Goal: Task Accomplishment & Management: Complete application form

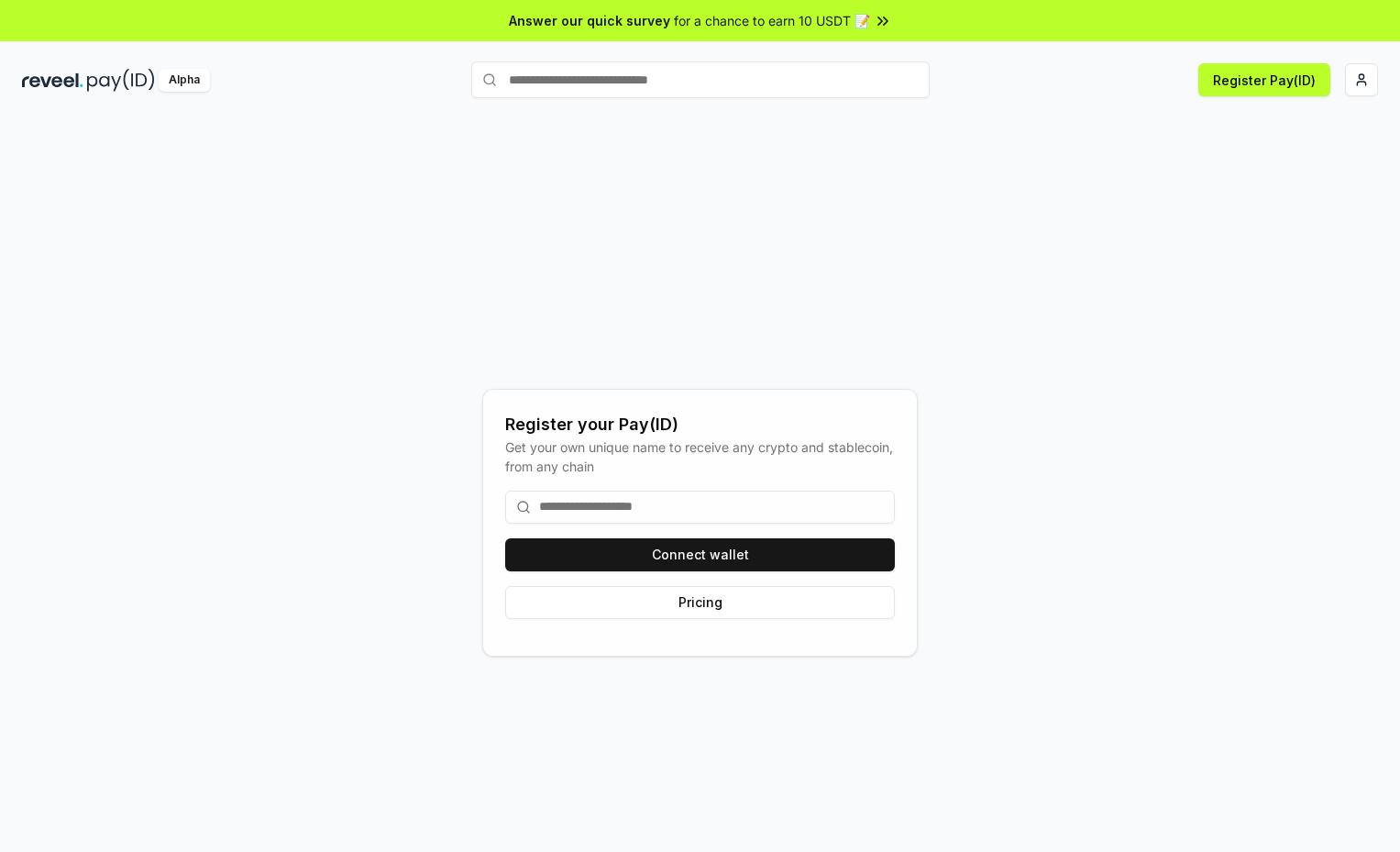
click at [671, 504] on input at bounding box center [700, 508] width 390 height 33
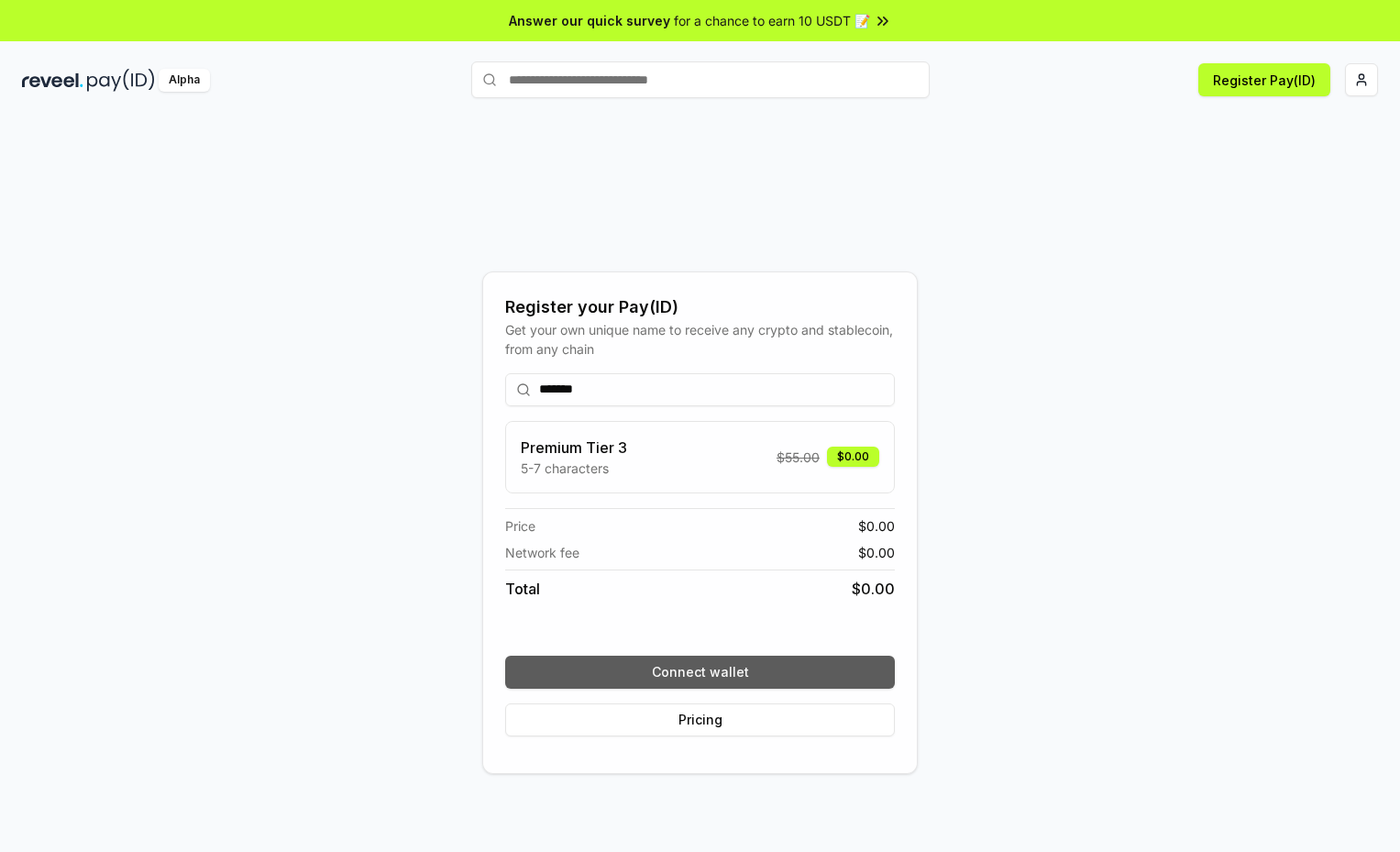
type input "*******"
click at [715, 679] on button "Connect wallet" at bounding box center [700, 672] width 390 height 33
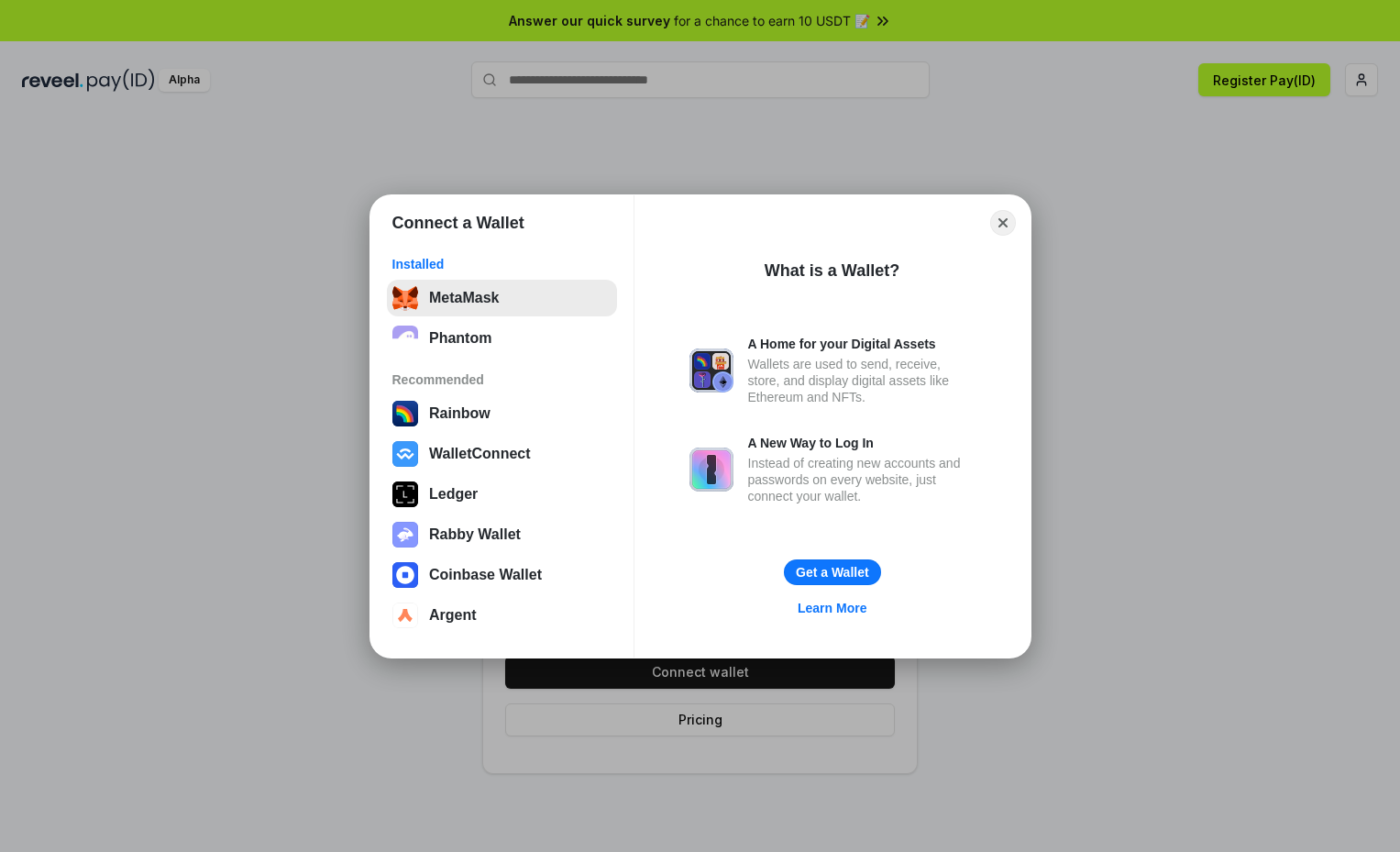
click at [507, 300] on button "MetaMask" at bounding box center [502, 298] width 231 height 36
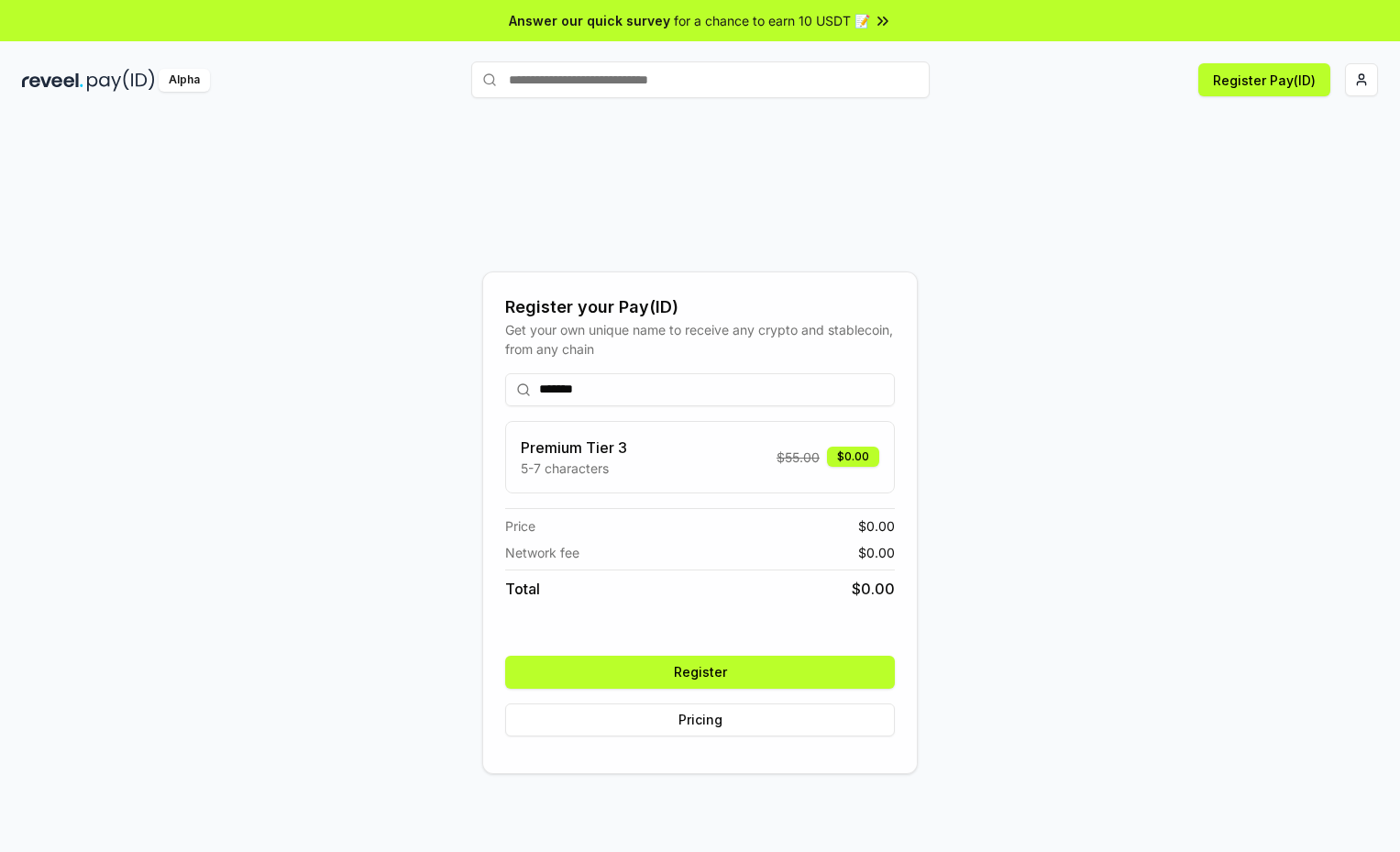
click at [720, 682] on button "Register" at bounding box center [700, 672] width 390 height 33
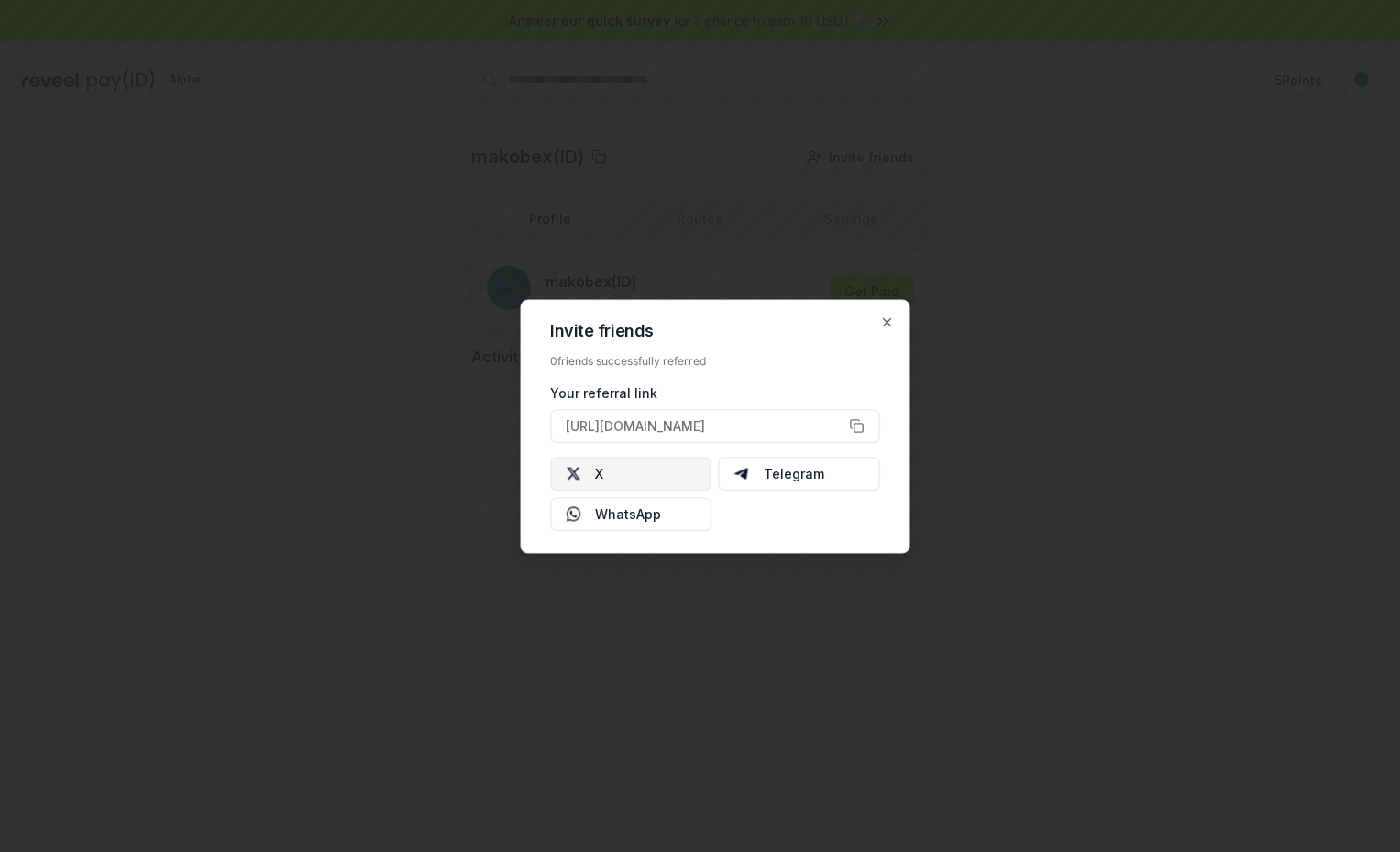
click at [654, 479] on button "X" at bounding box center [631, 473] width 162 height 33
click at [893, 320] on div "Invite friends 0 friends successfully referred Your referral link https://revee…" at bounding box center [714, 426] width 390 height 254
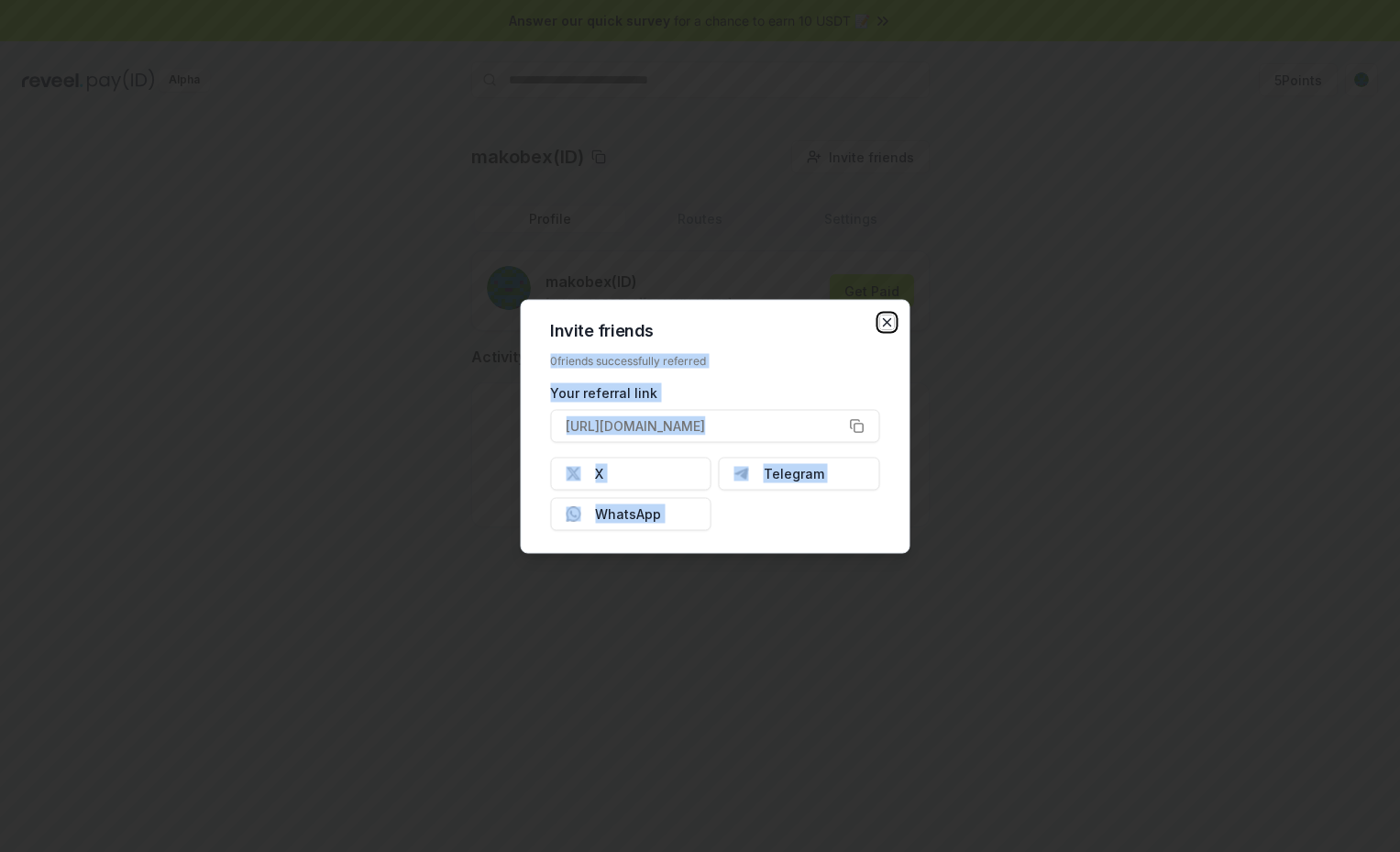
click at [891, 322] on icon "button" at bounding box center [887, 322] width 15 height 15
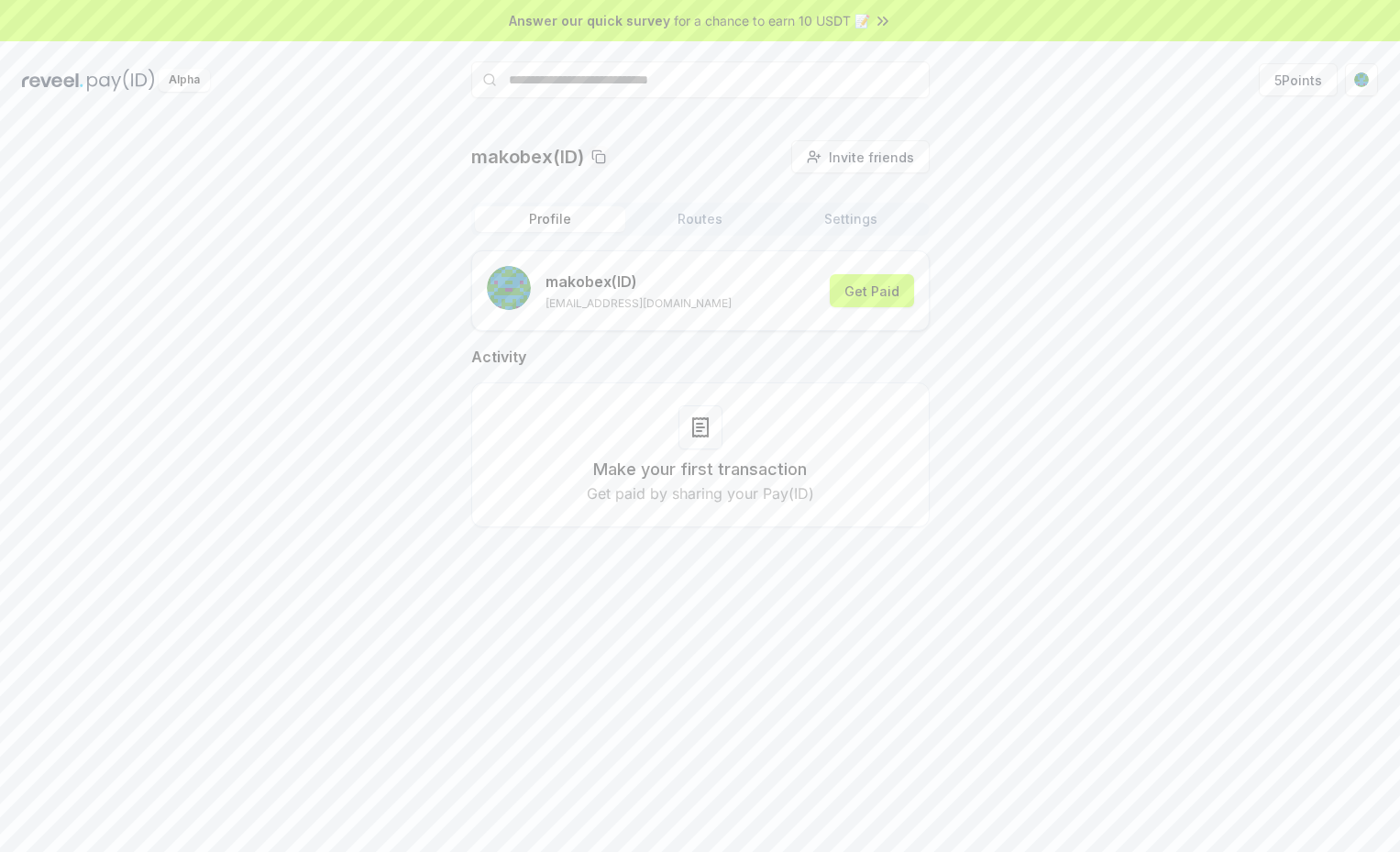
click at [717, 205] on div "Profile Routes Settings" at bounding box center [700, 220] width 458 height 33
click at [705, 219] on button "Routes" at bounding box center [701, 220] width 151 height 26
click at [585, 220] on button "Profile" at bounding box center [550, 220] width 151 height 26
click at [1326, 79] on button "5 Points" at bounding box center [1298, 80] width 79 height 33
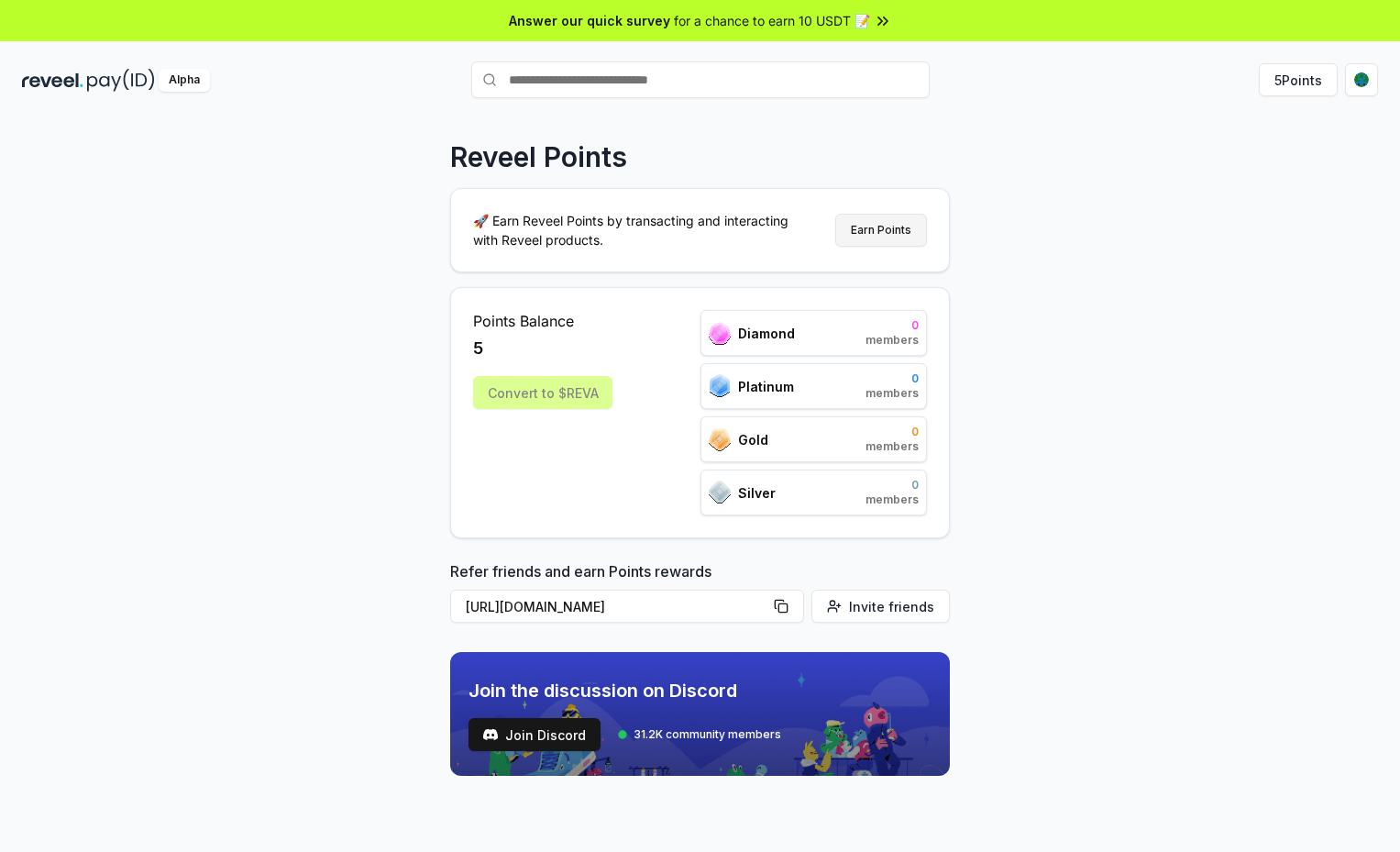
click at [879, 233] on button "Earn Points" at bounding box center [881, 231] width 92 height 33
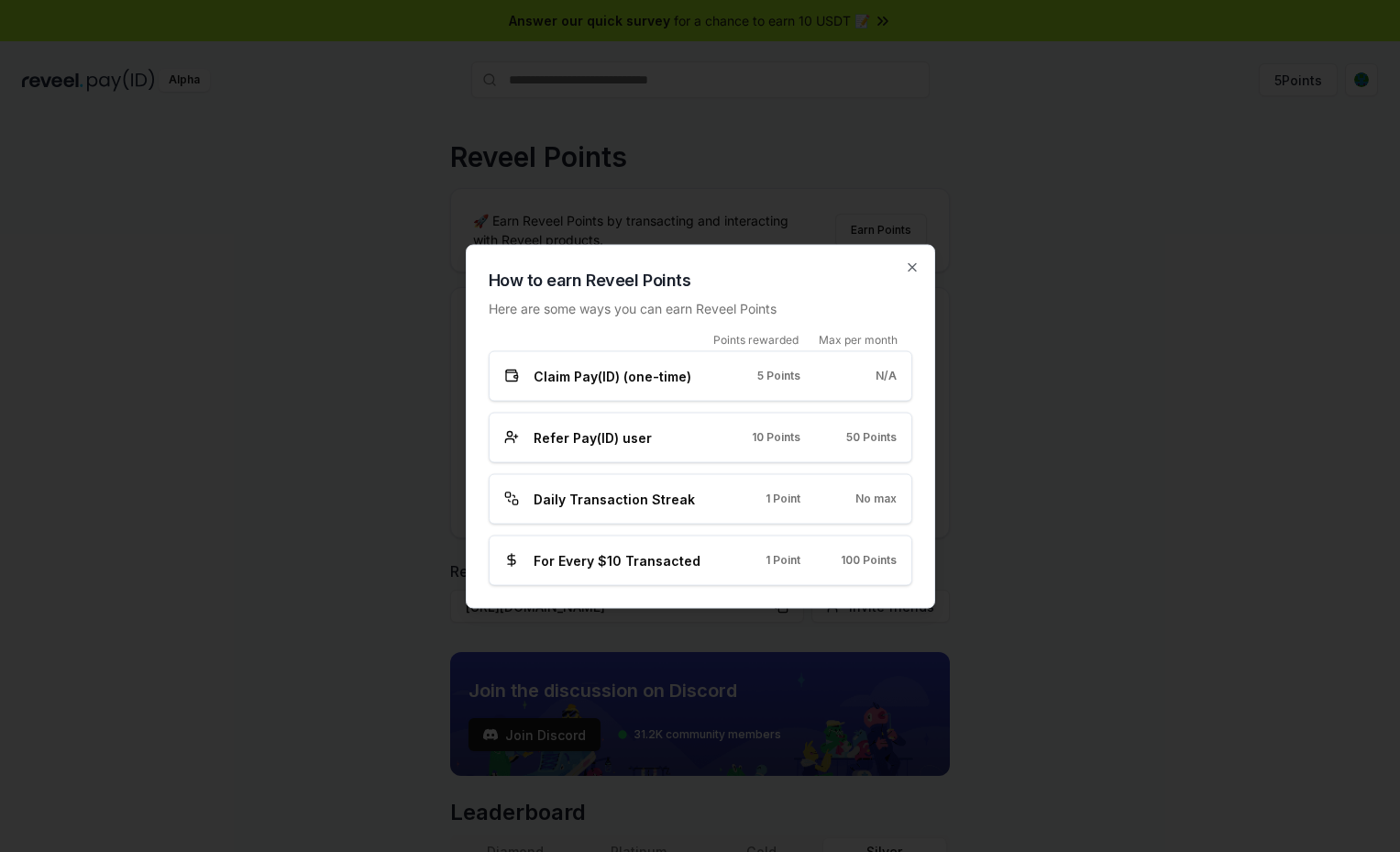
click at [921, 273] on div "How to earn Reveel Points Here are some ways you can earn Reveel Points Points …" at bounding box center [700, 426] width 469 height 365
click at [905, 273] on icon "button" at bounding box center [913, 267] width 15 height 15
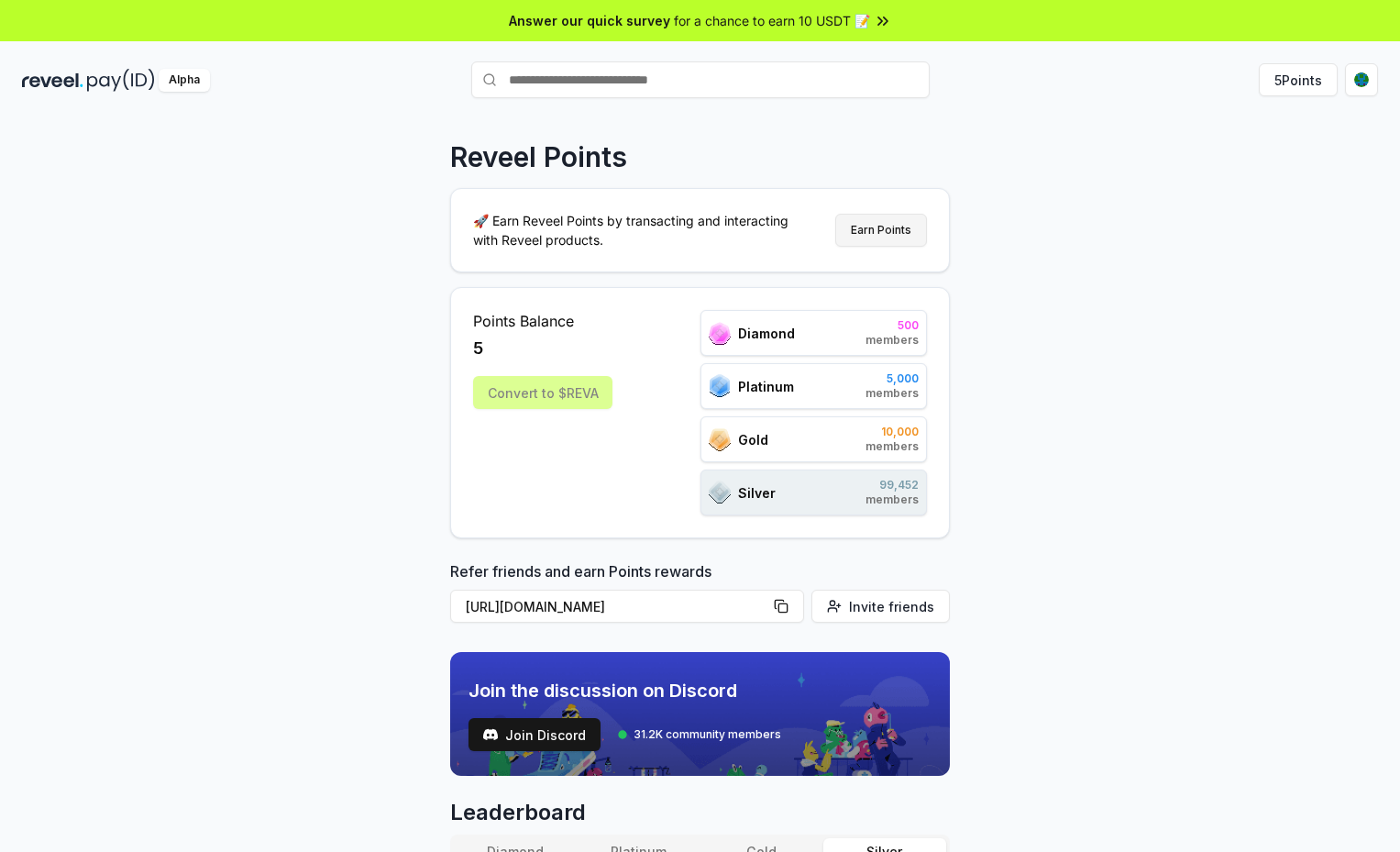
click at [894, 231] on button "Earn Points" at bounding box center [881, 231] width 92 height 33
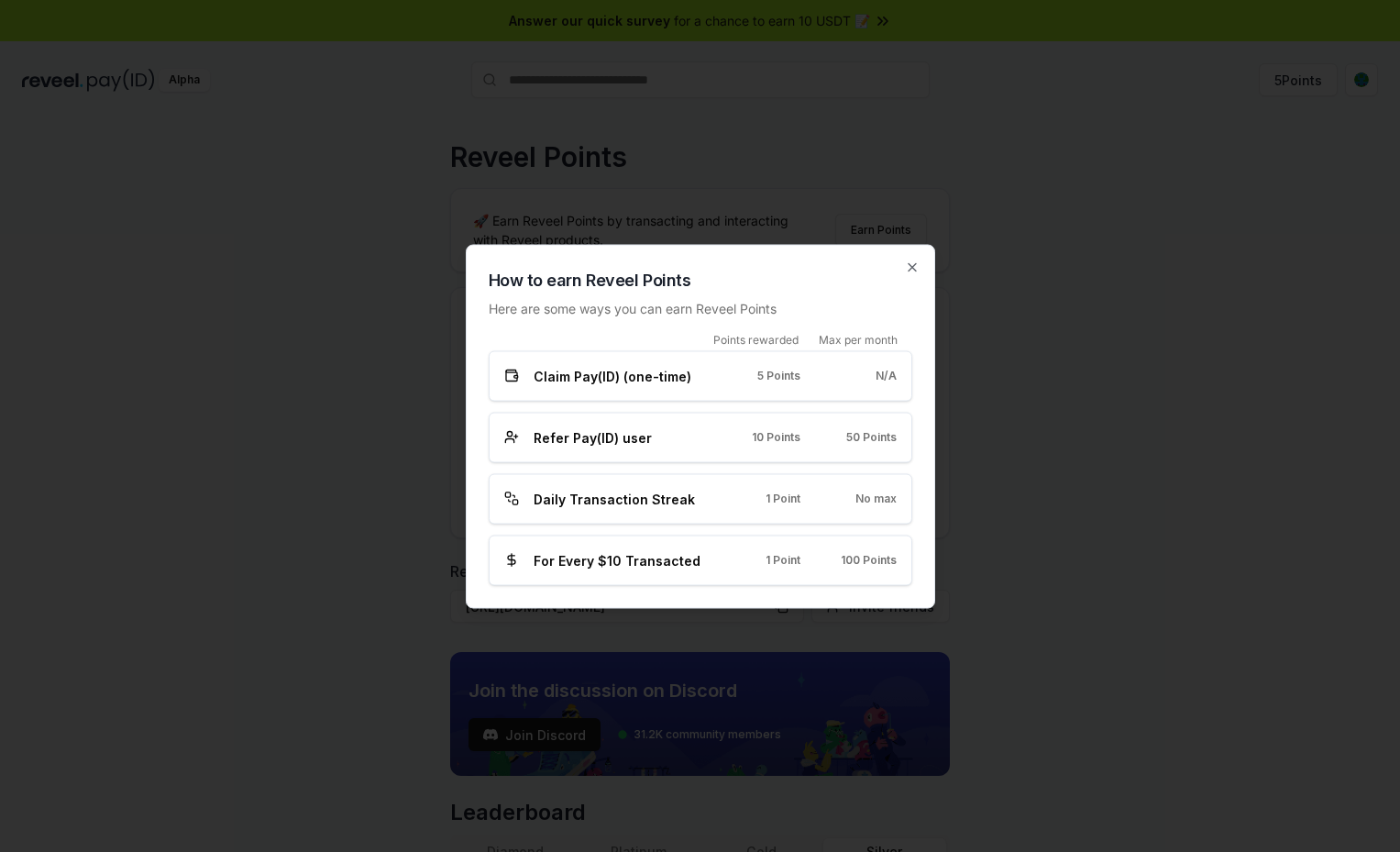
click at [919, 271] on div "How to earn Reveel Points Here are some ways you can earn Reveel Points Points …" at bounding box center [700, 426] width 469 height 365
click at [912, 271] on icon "button" at bounding box center [913, 267] width 15 height 15
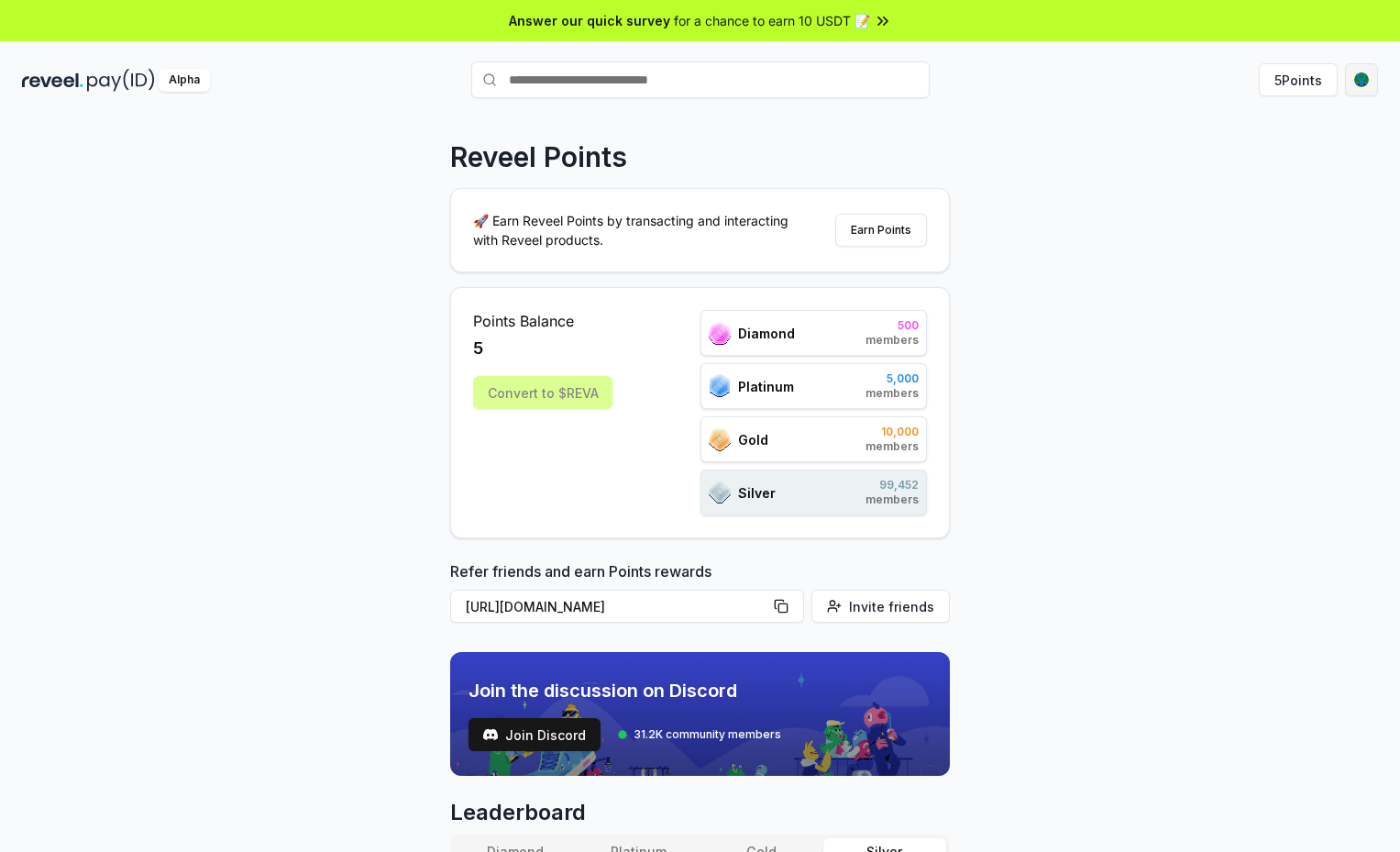
click at [1366, 74] on html "Answer our quick survey for a chance to earn 10 USDT 📝 Alpha 5 Points Reveel Po…" at bounding box center [700, 426] width 1400 height 852
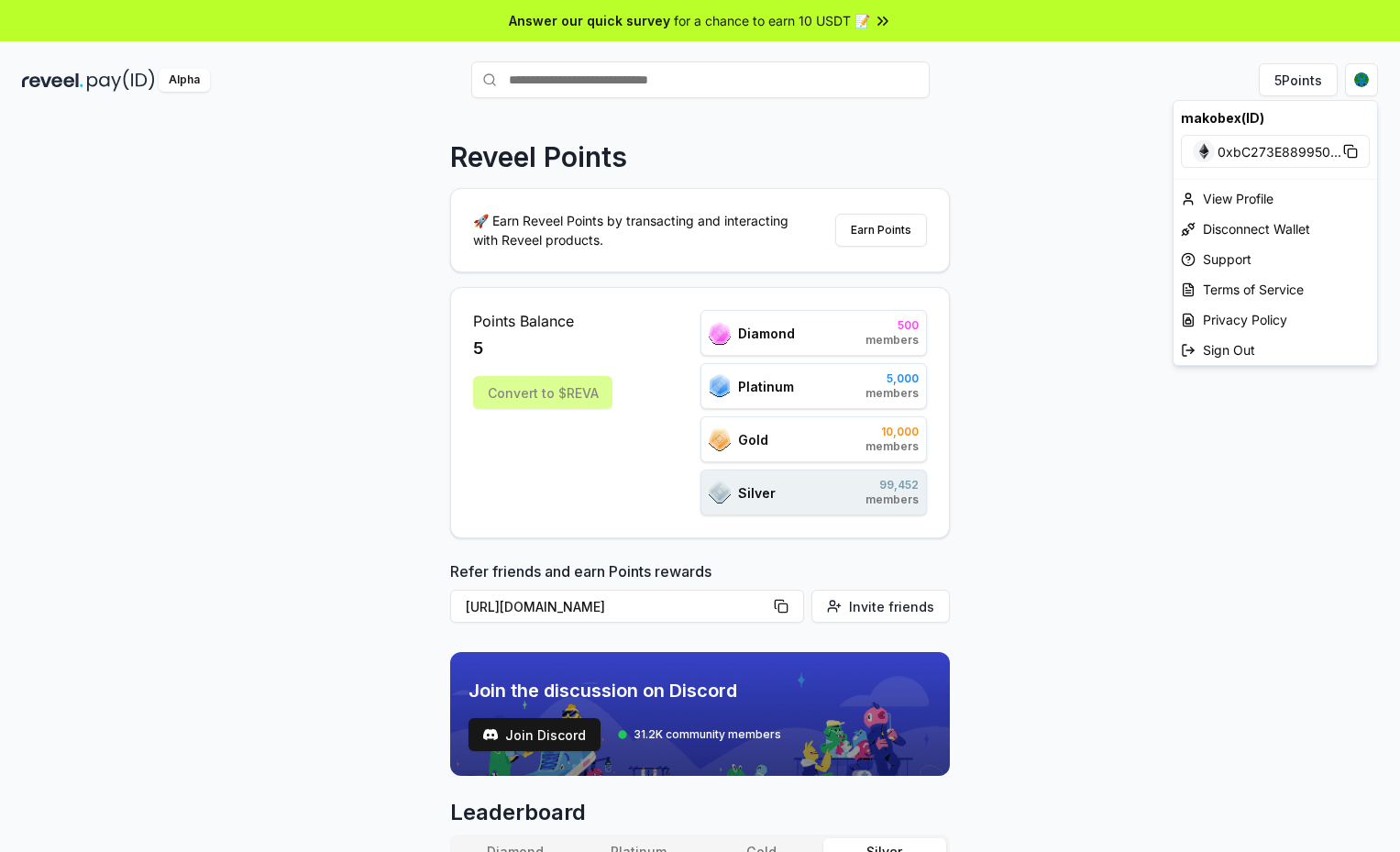
click at [1088, 136] on html "Answer our quick survey for a chance to earn 10 USDT 📝 Alpha 5 Points Reveel Po…" at bounding box center [700, 426] width 1400 height 852
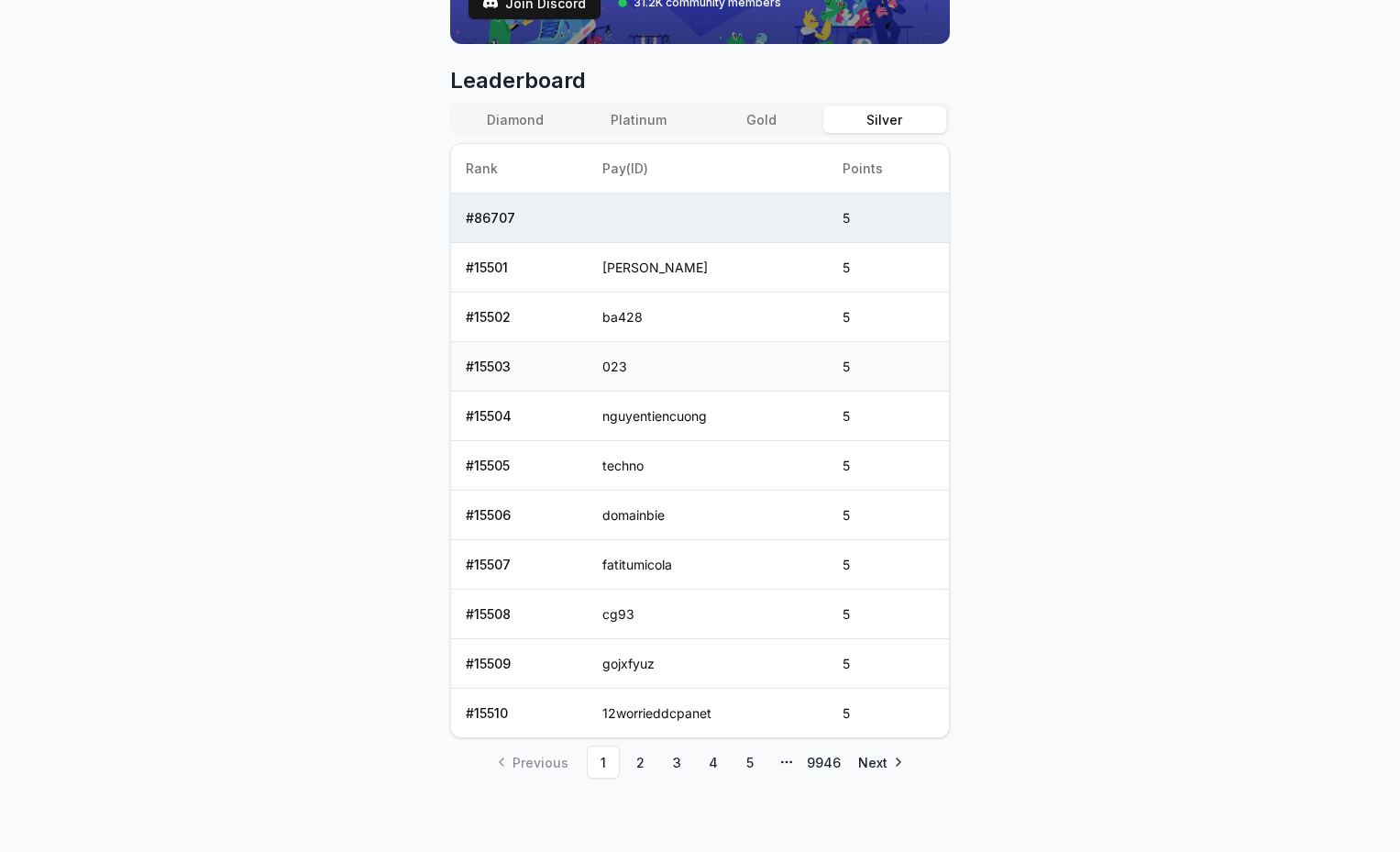
scroll to position [549, 0]
